Goal: Task Accomplishment & Management: Manage account settings

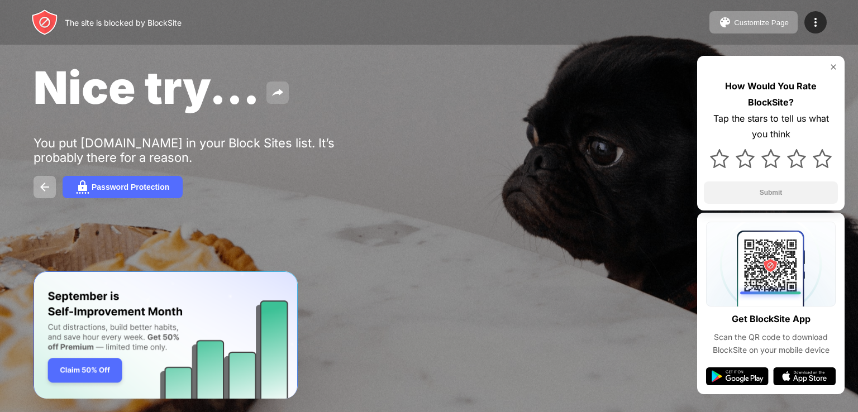
click at [269, 101] on button at bounding box center [277, 93] width 22 height 22
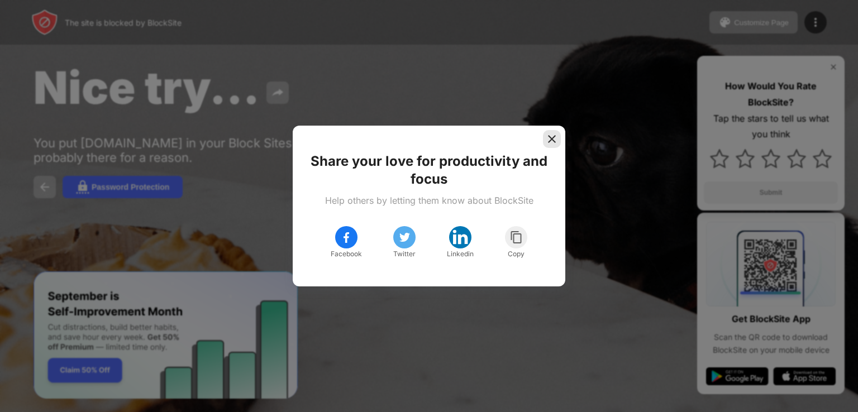
click at [546, 140] on img at bounding box center [551, 138] width 11 height 11
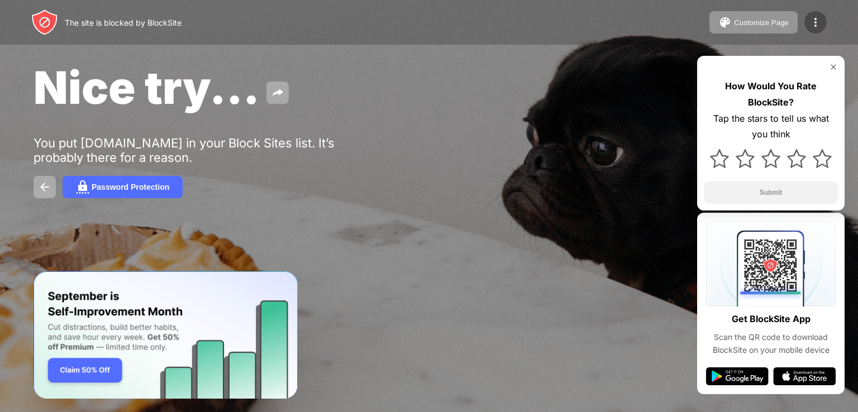
click at [805, 21] on div at bounding box center [815, 22] width 22 height 22
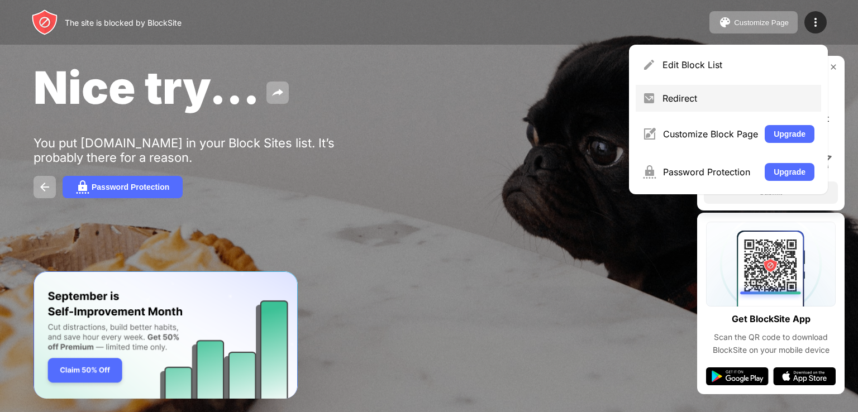
click at [726, 96] on div "Redirect" at bounding box center [738, 98] width 152 height 11
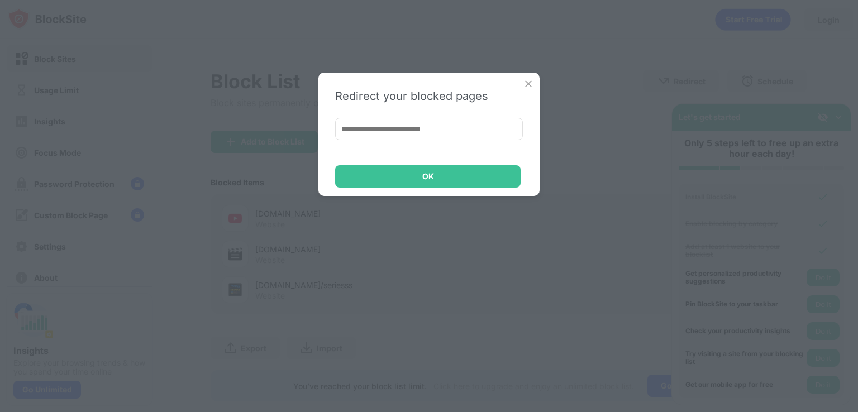
click at [528, 83] on img at bounding box center [528, 83] width 11 height 11
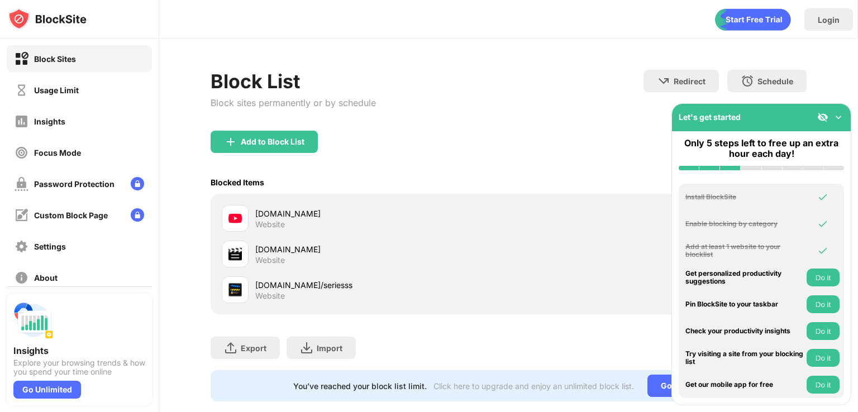
click at [829, 270] on button "Do it" at bounding box center [822, 278] width 33 height 18
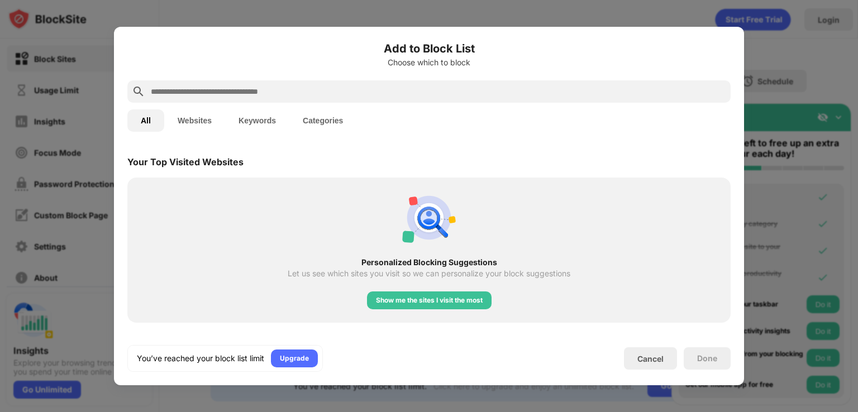
scroll to position [389, 0]
click at [463, 296] on div "Show me the sites I visit the most" at bounding box center [429, 299] width 107 height 11
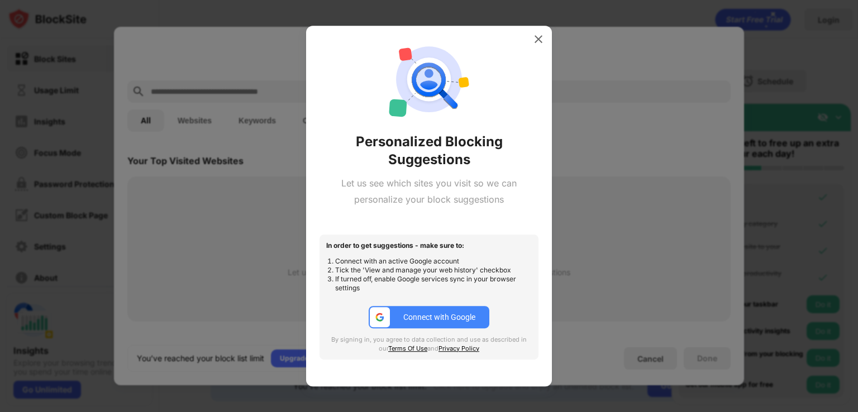
click at [451, 311] on button "Connect with Google" at bounding box center [429, 317] width 121 height 22
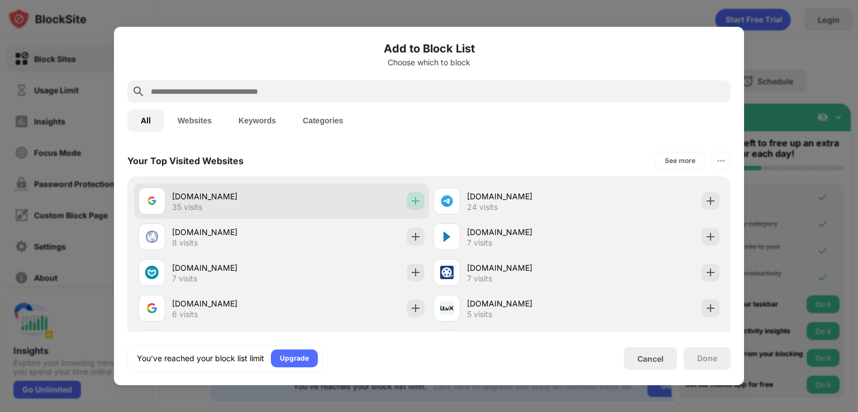
click at [416, 206] on img at bounding box center [415, 200] width 11 height 11
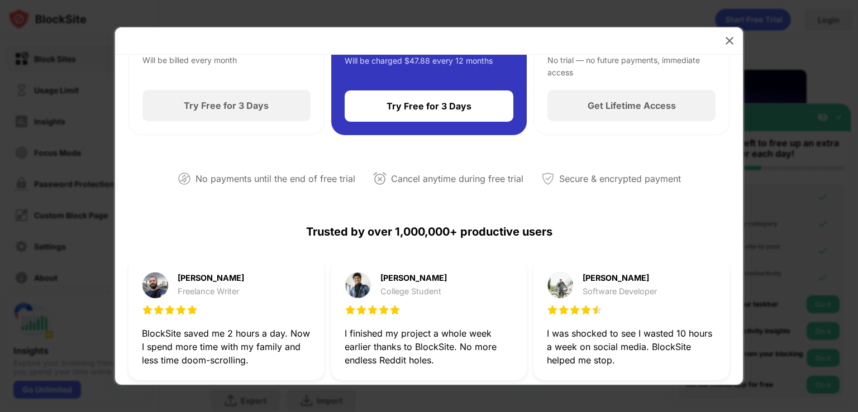
scroll to position [56, 0]
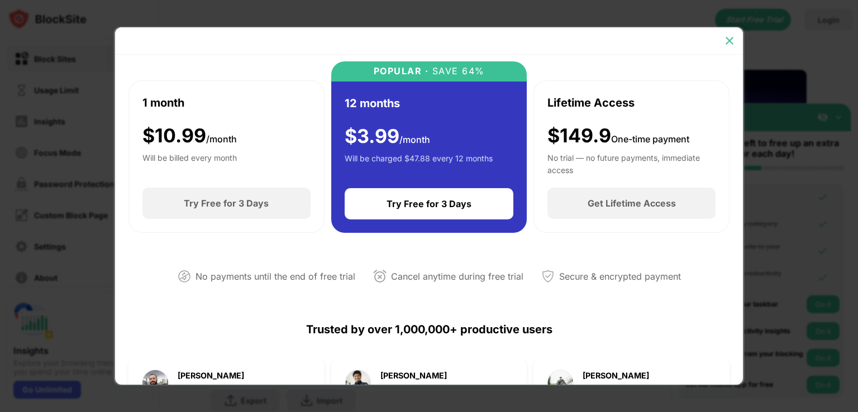
click at [733, 39] on img at bounding box center [729, 40] width 11 height 11
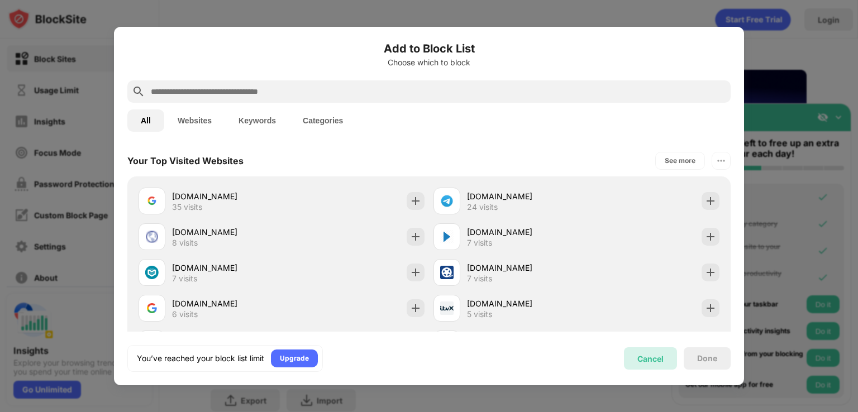
click at [658, 365] on div "Cancel" at bounding box center [650, 358] width 53 height 22
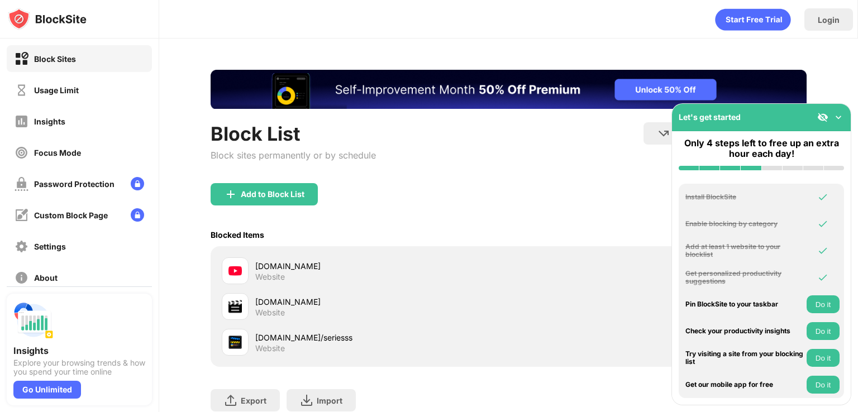
scroll to position [0, 0]
click at [813, 301] on button "Do it" at bounding box center [822, 304] width 33 height 18
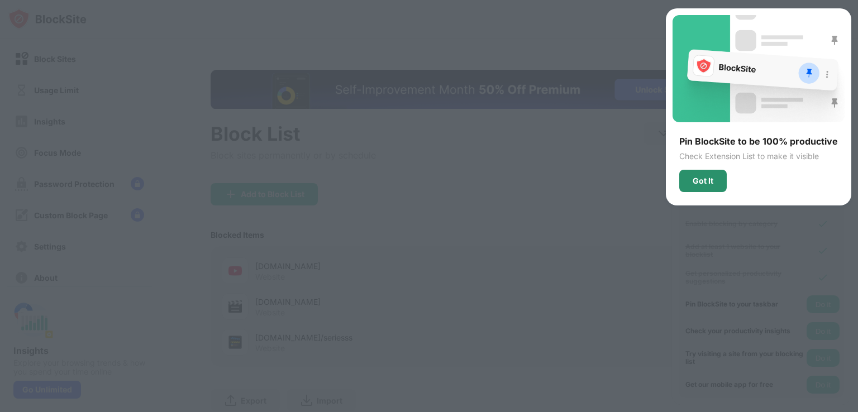
click at [721, 178] on div "Got It" at bounding box center [702, 181] width 47 height 22
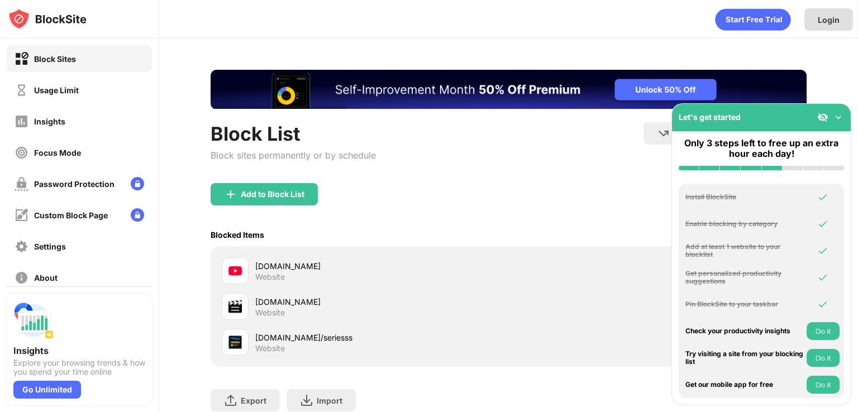
click at [835, 21] on div "Login" at bounding box center [829, 19] width 22 height 9
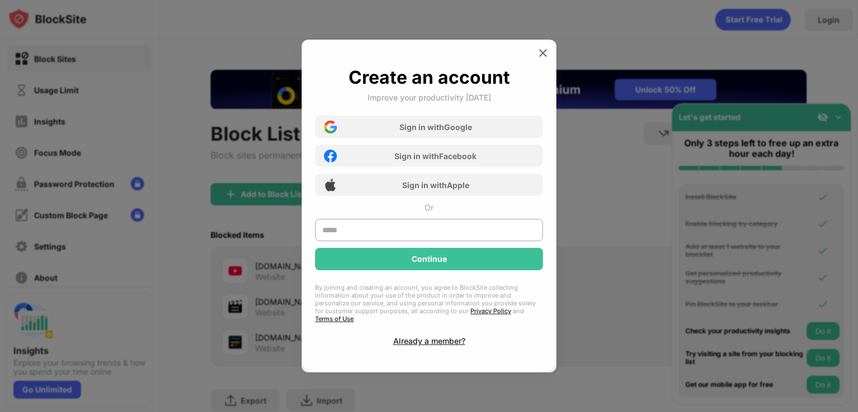
click at [728, 70] on div at bounding box center [429, 206] width 858 height 412
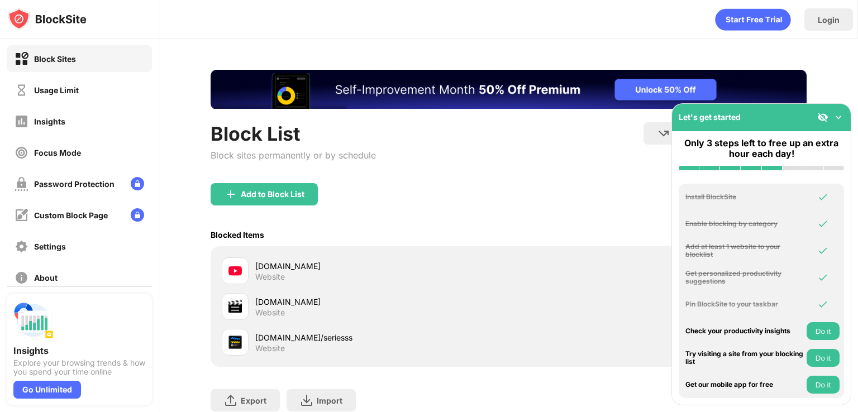
click at [822, 301] on img at bounding box center [822, 304] width 11 height 11
click at [814, 325] on button "Do it" at bounding box center [822, 331] width 33 height 18
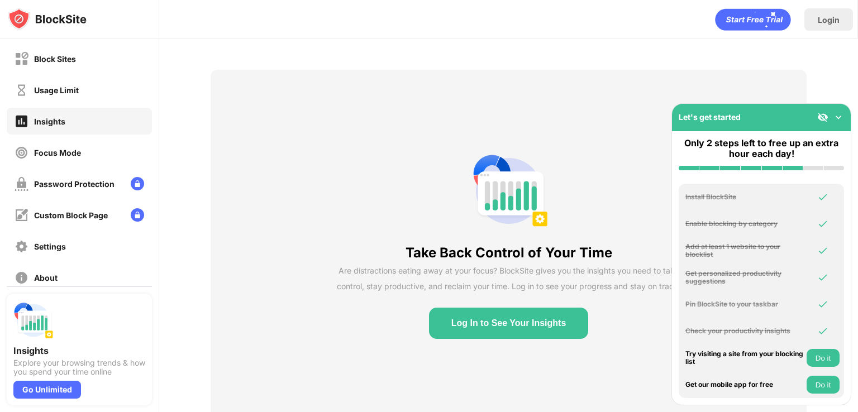
click at [543, 333] on button "Log In to See Your Insights" at bounding box center [509, 323] width 160 height 31
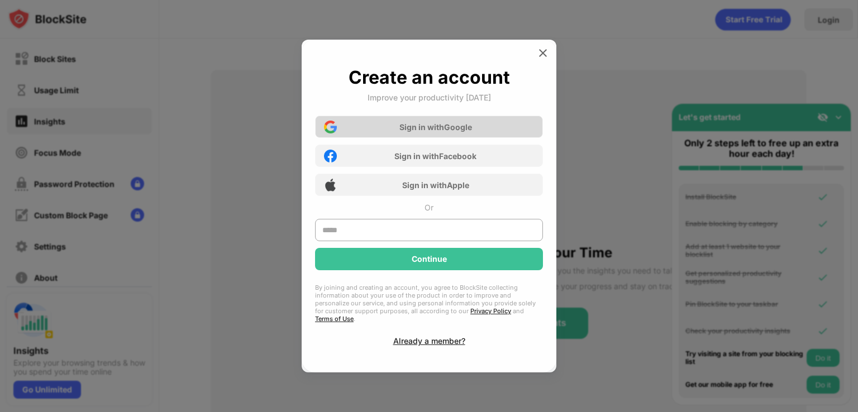
click at [427, 122] on div "Sign in with Google" at bounding box center [429, 127] width 228 height 22
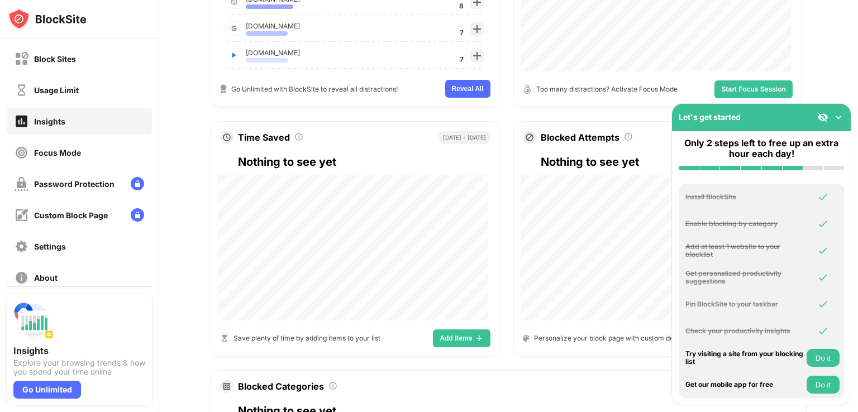
scroll to position [335, 0]
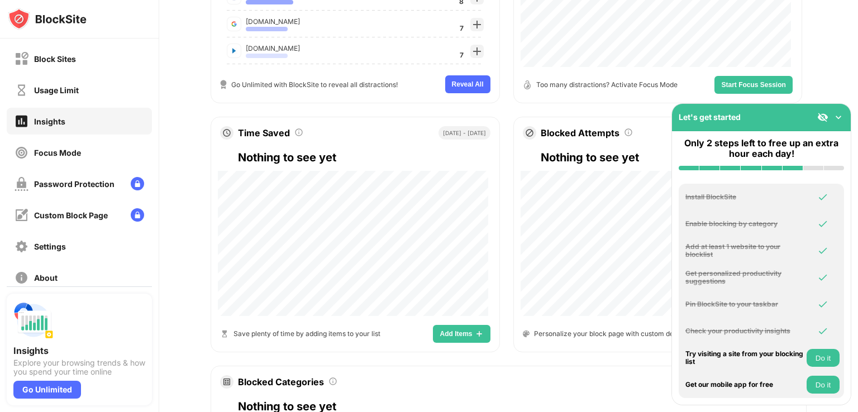
click at [469, 331] on button "Add Items" at bounding box center [461, 334] width 57 height 18
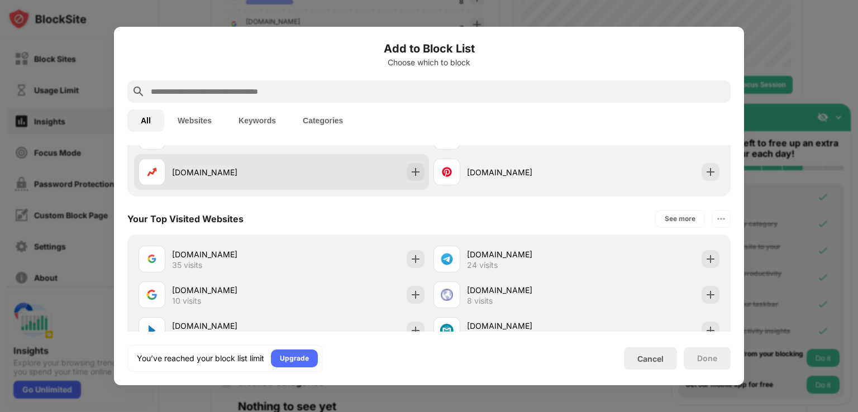
scroll to position [391, 0]
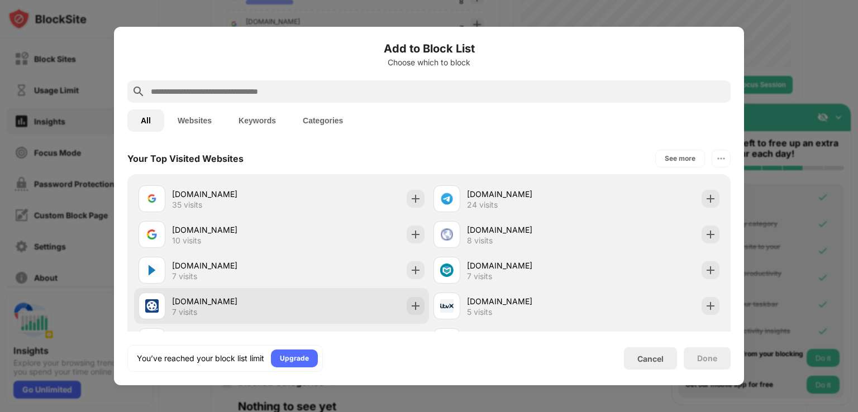
click at [350, 298] on div "myflixerz.to 7 visits" at bounding box center [281, 306] width 295 height 36
click at [411, 302] on img at bounding box center [415, 305] width 11 height 11
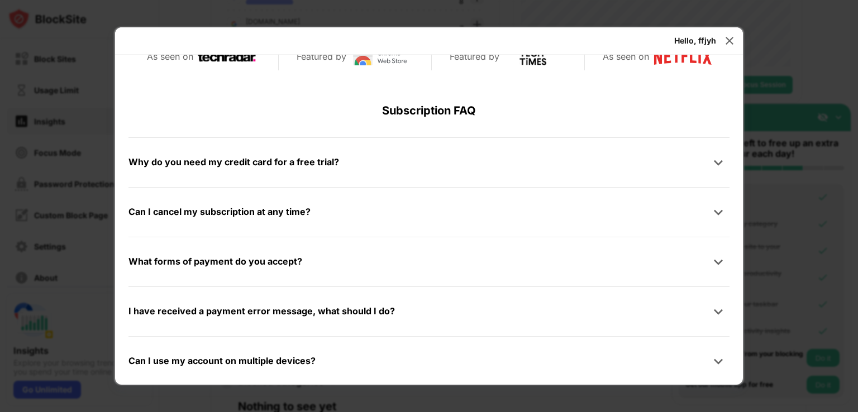
scroll to position [531, 0]
click at [729, 37] on img at bounding box center [729, 40] width 11 height 11
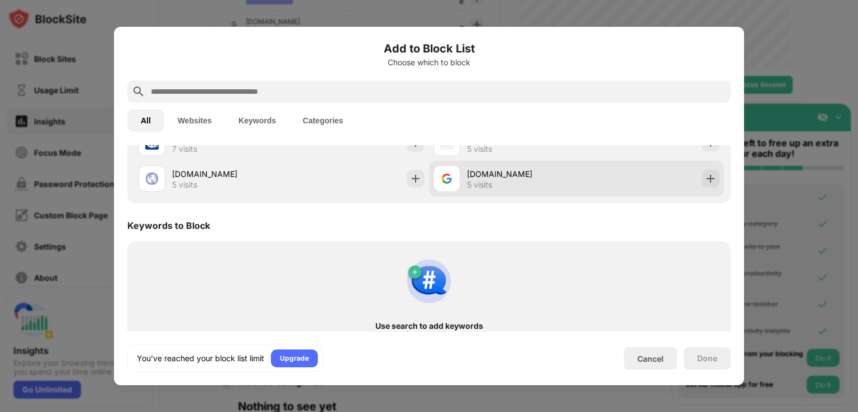
scroll to position [578, 0]
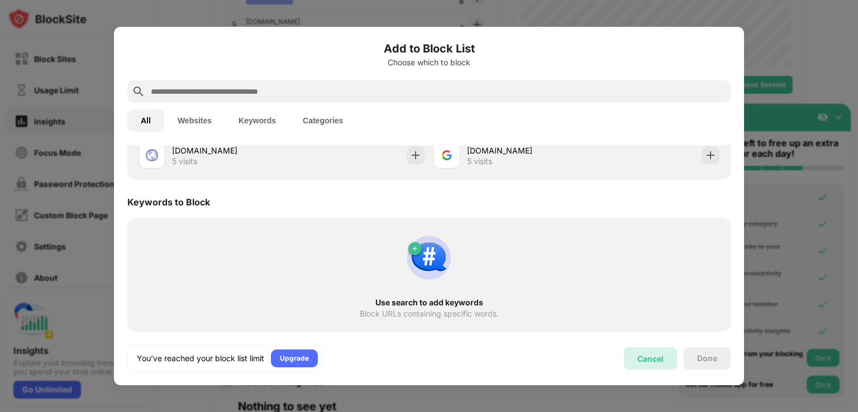
click at [657, 367] on div "Cancel" at bounding box center [650, 358] width 53 height 22
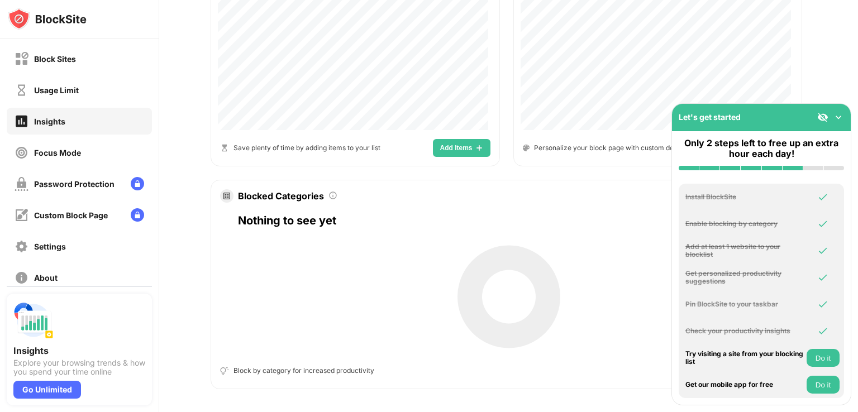
scroll to position [537, 0]
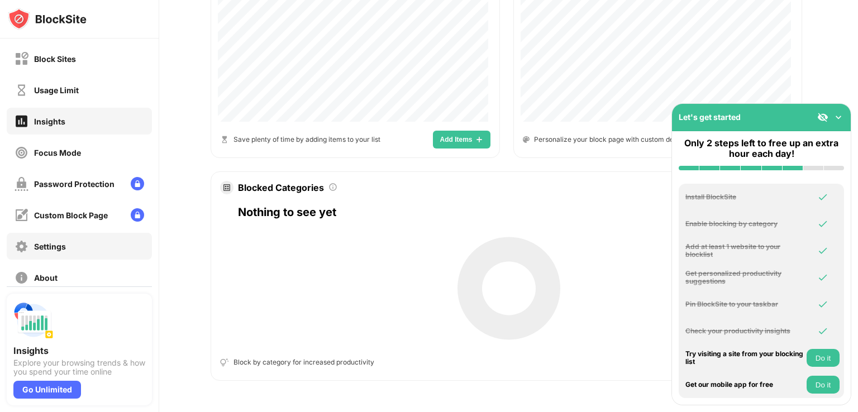
click at [101, 247] on div "Settings" at bounding box center [79, 246] width 145 height 27
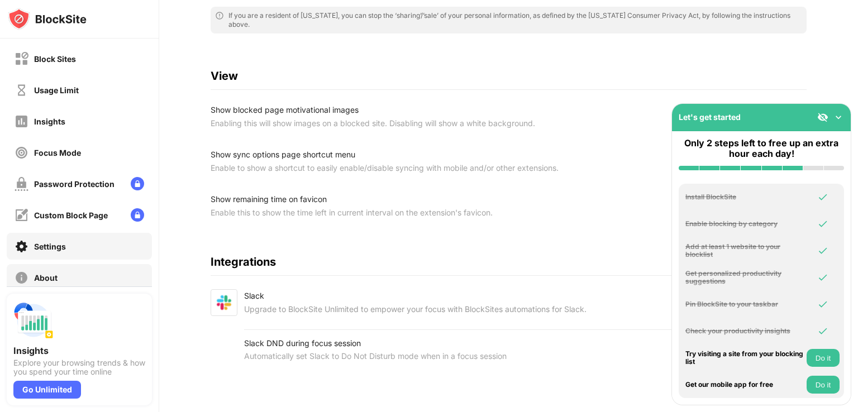
click at [101, 275] on div "About" at bounding box center [79, 277] width 145 height 27
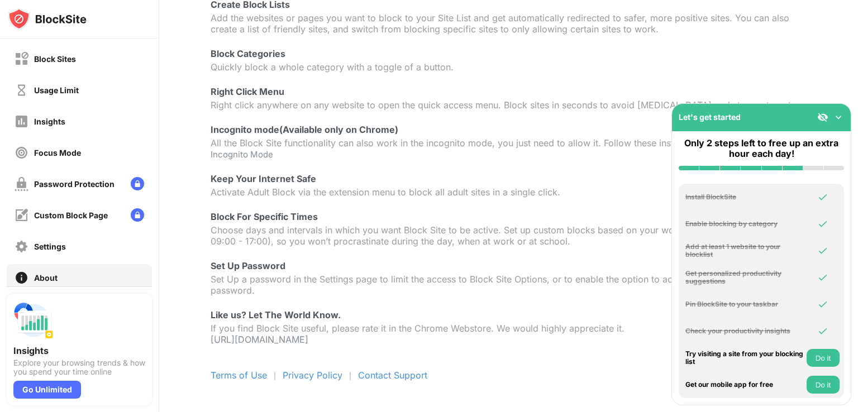
scroll to position [130, 0]
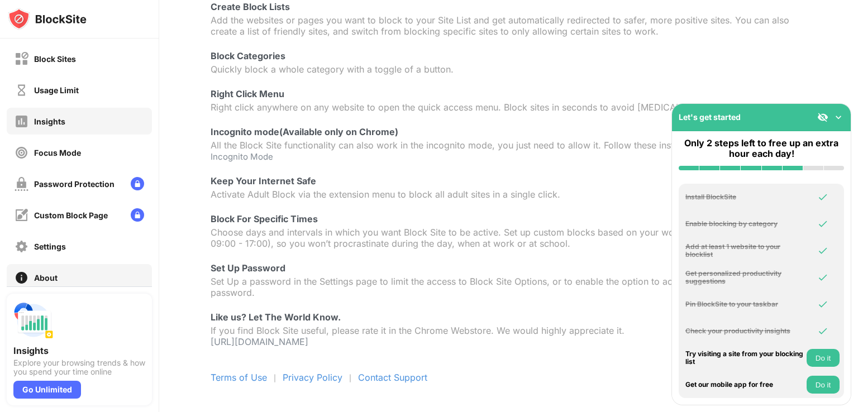
click at [109, 127] on div "Insights" at bounding box center [79, 121] width 145 height 27
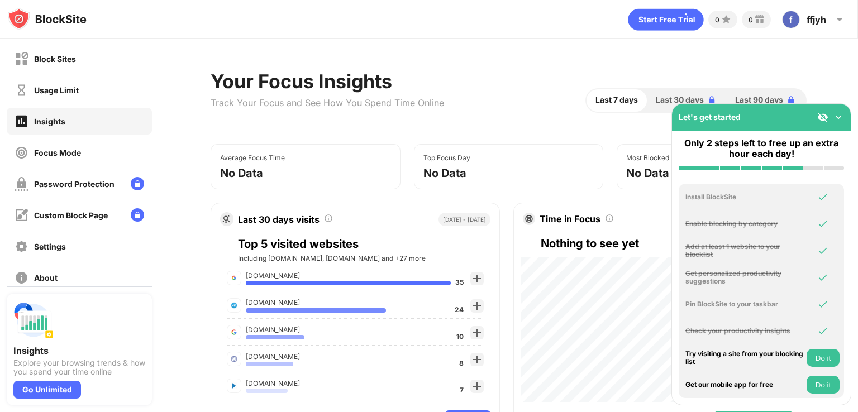
click at [111, 146] on div "Focus Mode" at bounding box center [79, 152] width 145 height 27
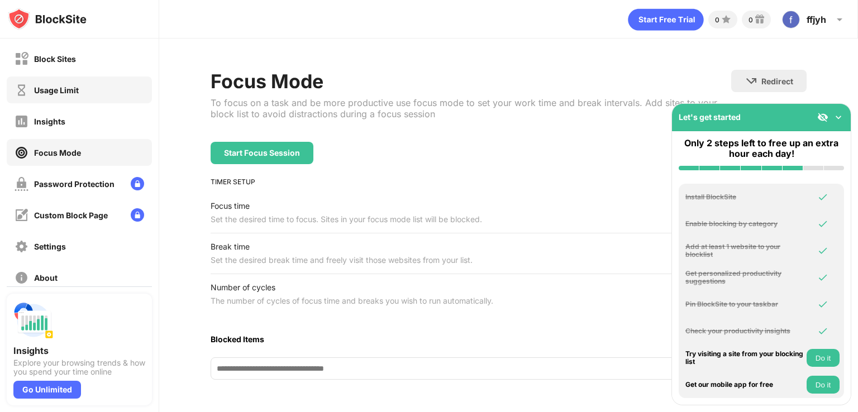
click at [105, 89] on div "Usage Limit" at bounding box center [79, 90] width 145 height 27
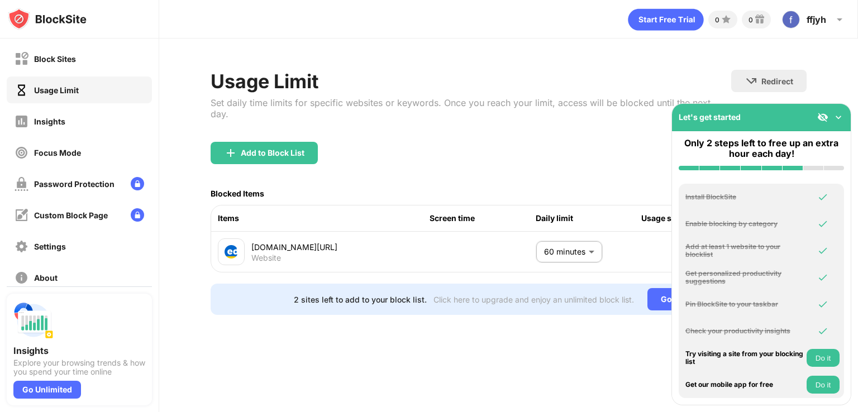
click at [825, 355] on button "Do it" at bounding box center [822, 358] width 33 height 18
click at [834, 378] on button "Do it" at bounding box center [822, 385] width 33 height 18
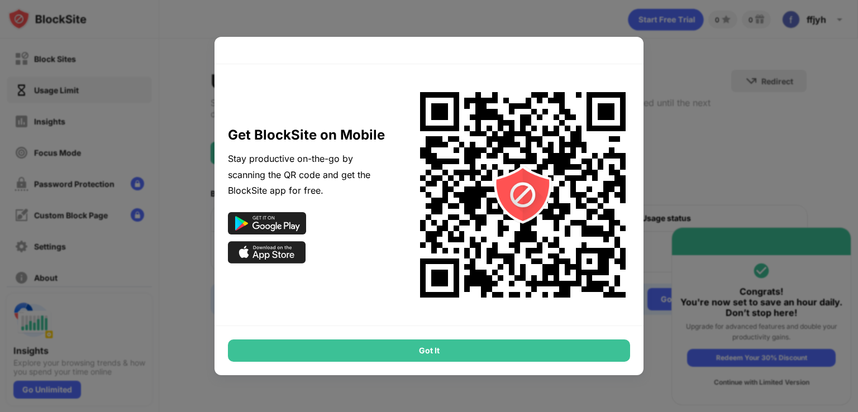
click at [544, 351] on div "Got It" at bounding box center [429, 351] width 402 height 22
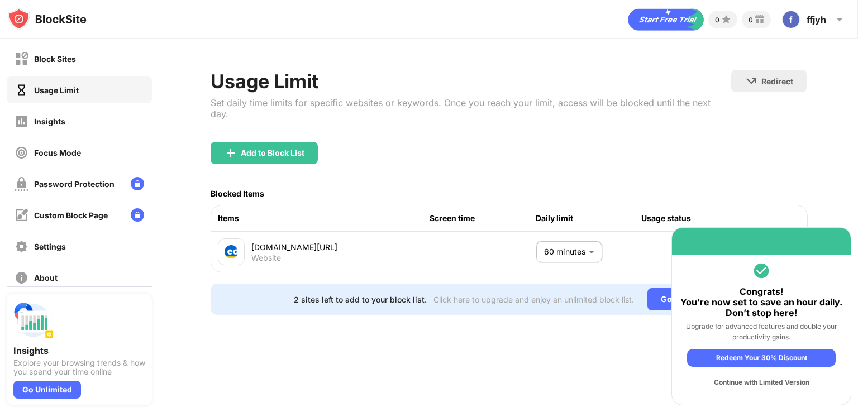
click at [744, 384] on div "Continue with Limited Version" at bounding box center [761, 383] width 149 height 18
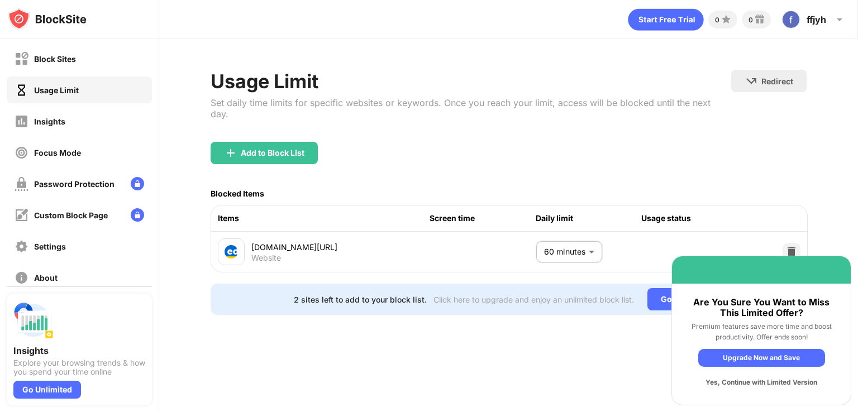
click at [743, 379] on div "Yes, Continue with Limited Version" at bounding box center [761, 383] width 127 height 18
